Goal: Check status

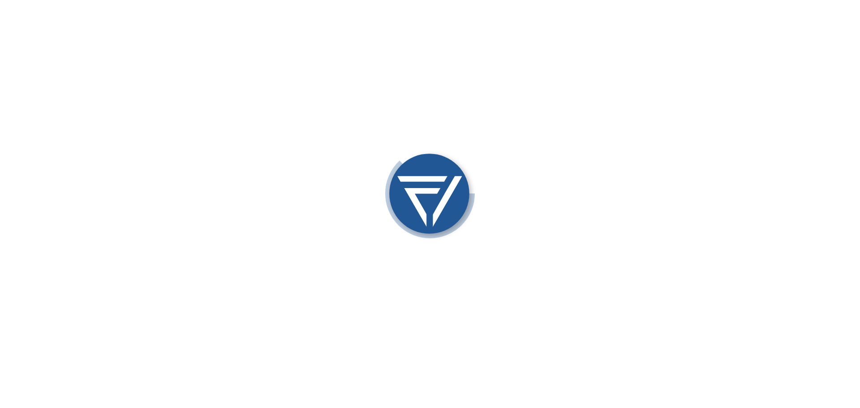
drag, startPoint x: 0, startPoint y: 0, endPoint x: 106, endPoint y: 47, distance: 115.6
click at [105, 52] on div at bounding box center [430, 204] width 860 height 408
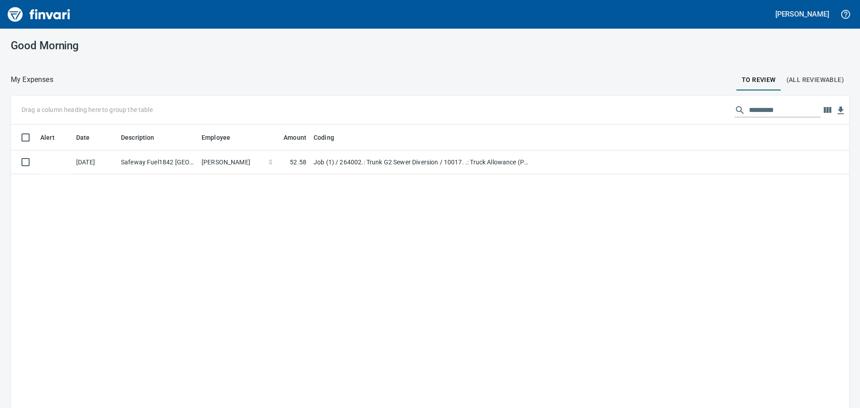
scroll to position [1, 1]
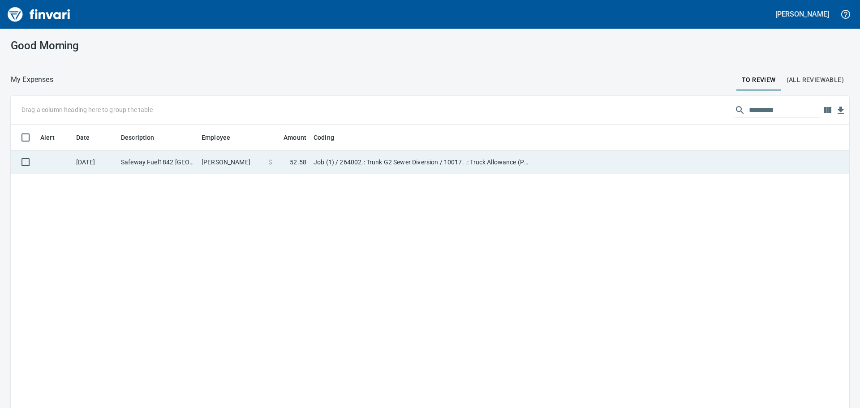
scroll to position [1, 1]
click at [273, 171] on td "$ 52.58" at bounding box center [287, 162] width 45 height 24
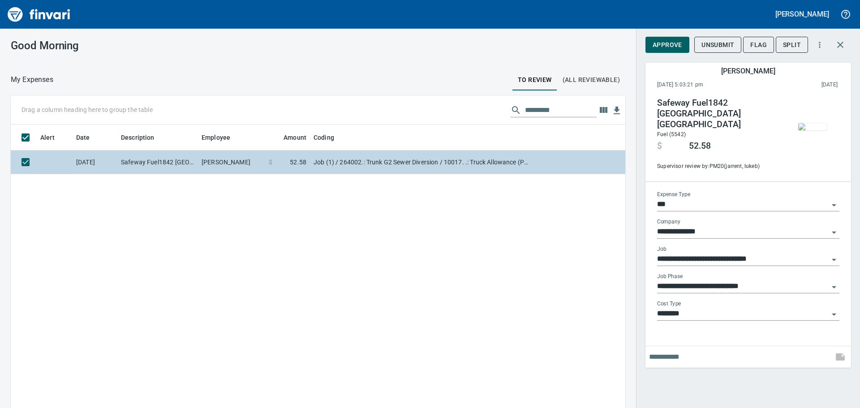
scroll to position [303, 601]
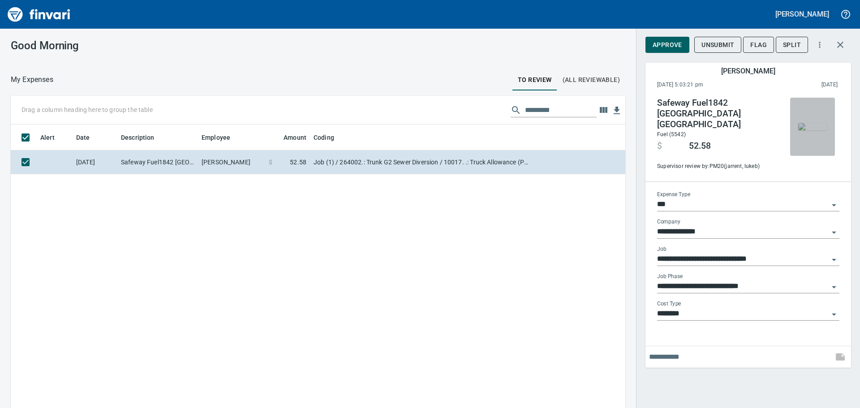
click at [806, 123] on img "button" at bounding box center [812, 126] width 29 height 7
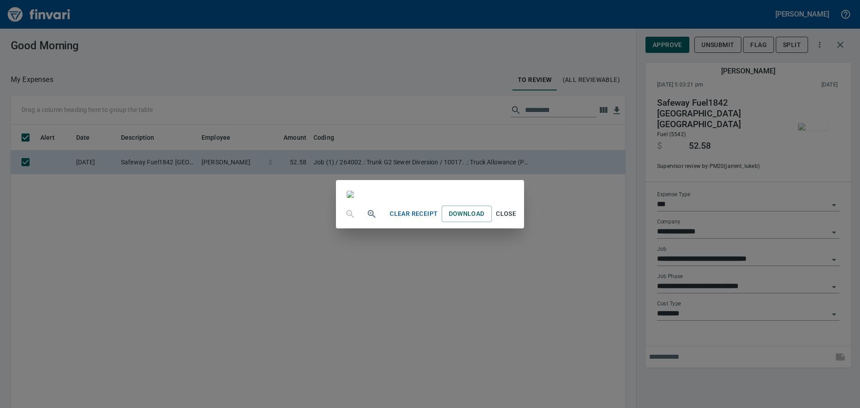
scroll to position [119, 0]
click at [517, 219] on span "Close" at bounding box center [505, 213] width 21 height 11
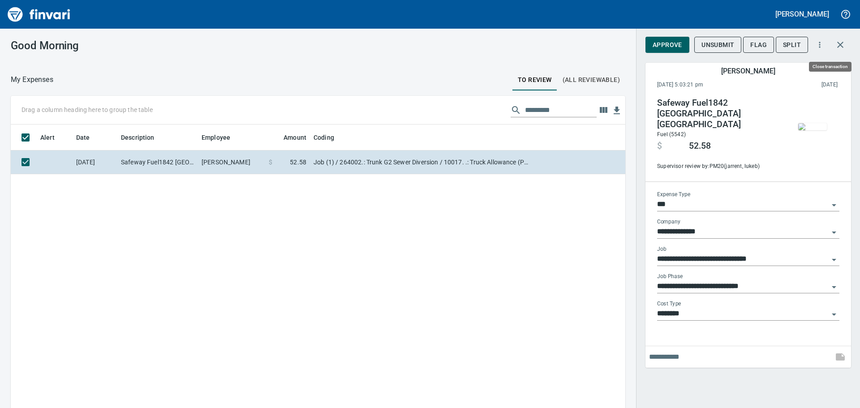
scroll to position [303, 601]
